Goal: Find contact information: Find contact information

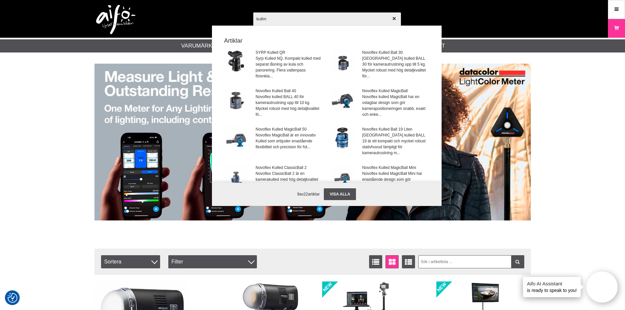
type input "kullmN"
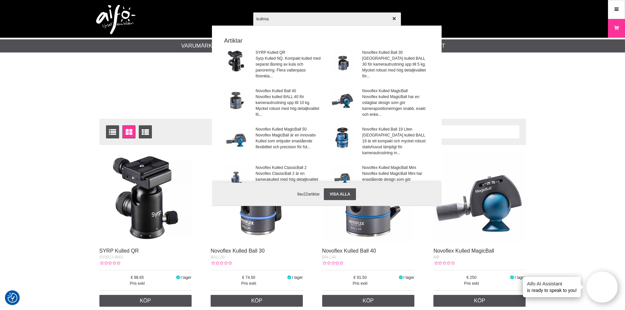
type input "kullman"
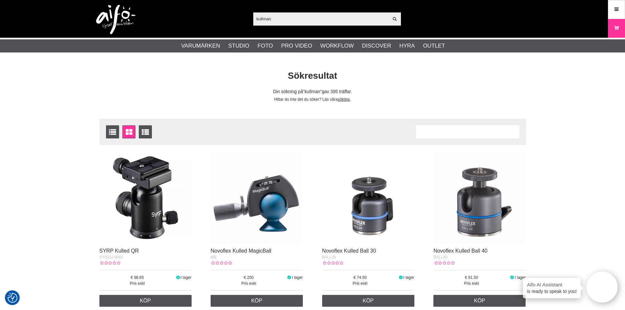
click at [276, 21] on input "kullman" at bounding box center [320, 19] width 135 height 10
click at [111, 18] on img at bounding box center [115, 20] width 39 height 30
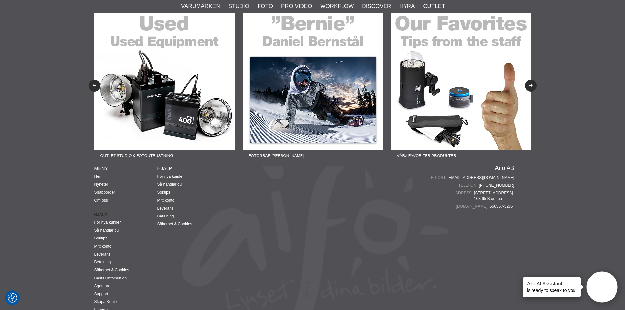
scroll to position [1593, 0]
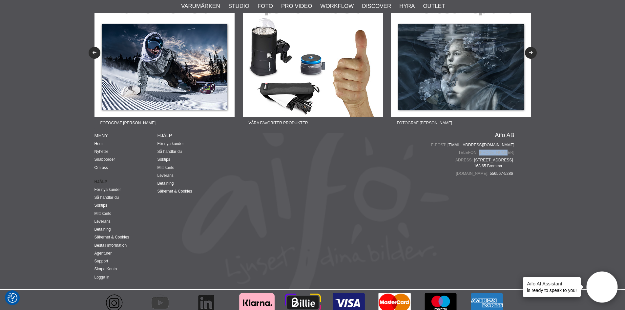
drag, startPoint x: 516, startPoint y: 147, endPoint x: 490, endPoint y: 146, distance: 25.6
click at [490, 146] on div "Fotograf [PERSON_NAME] Lär dig mer om produktfoto Fotograf [PERSON_NAME] Lär di…" at bounding box center [313, 126] width 446 height 325
copy link "[PHONE_NUMBER]"
